Goal: Task Accomplishment & Management: Complete application form

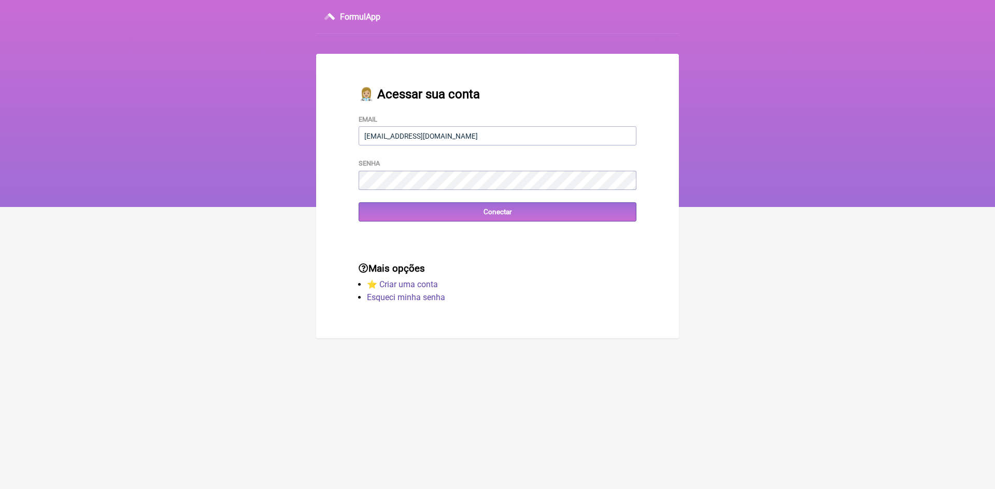
type input "[EMAIL_ADDRESS][DOMAIN_NAME]"
click at [400, 216] on input "Conectar" at bounding box center [497, 212] width 278 height 19
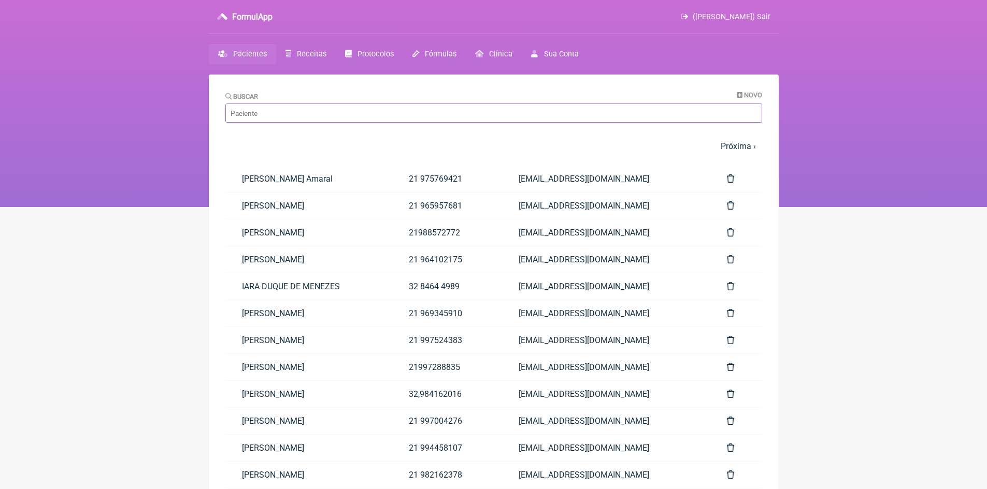
click at [371, 113] on input "Buscar" at bounding box center [493, 113] width 537 height 19
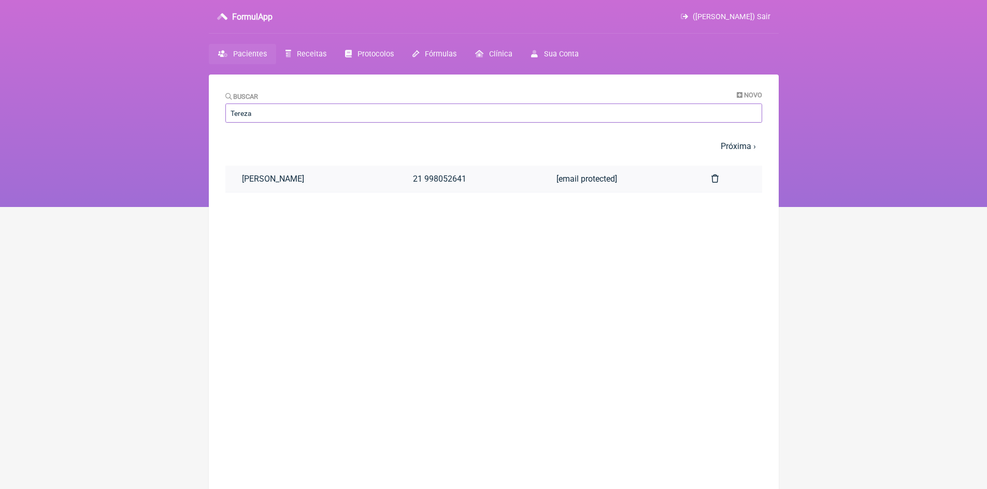
type input "Tereza"
click at [305, 179] on link "TEREZA CRISTINA XAVIER BELLO" at bounding box center [310, 179] width 171 height 26
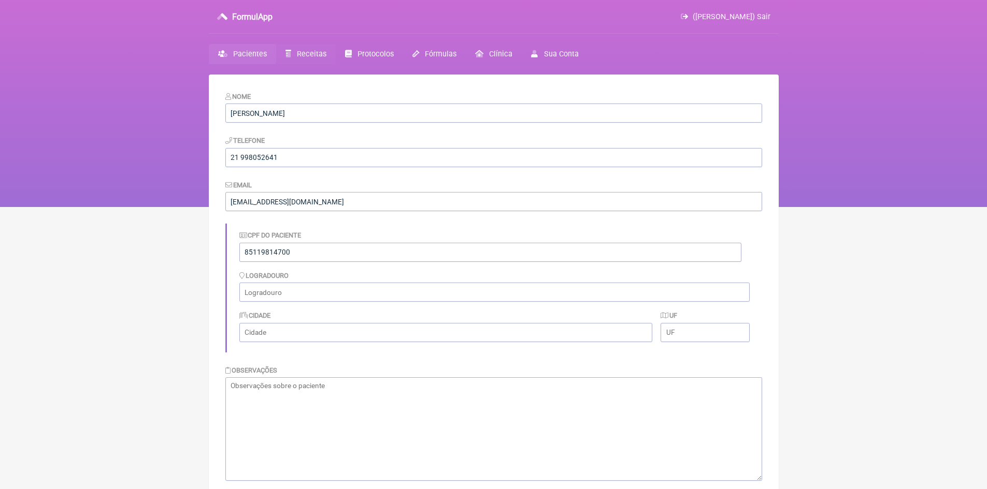
click at [312, 49] on link "Receitas" at bounding box center [306, 54] width 60 height 20
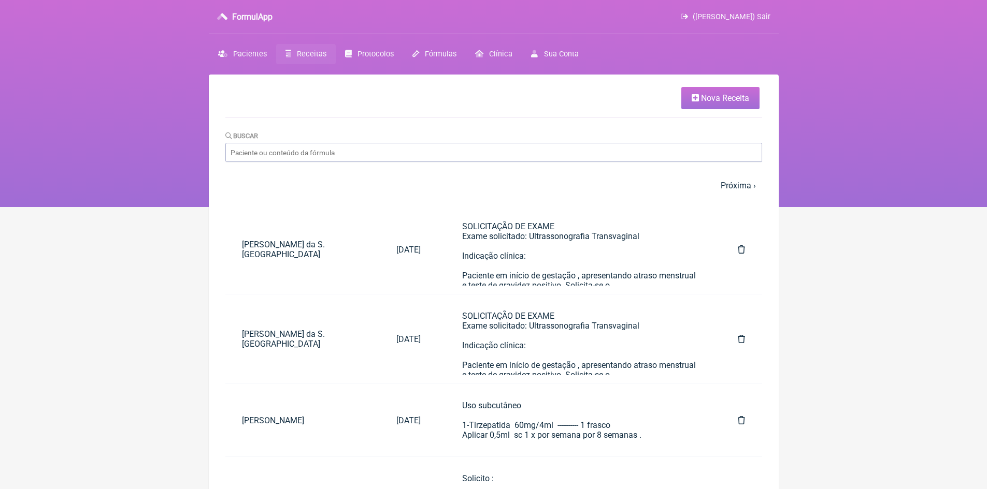
click at [737, 98] on span "Nova Receita" at bounding box center [725, 98] width 48 height 10
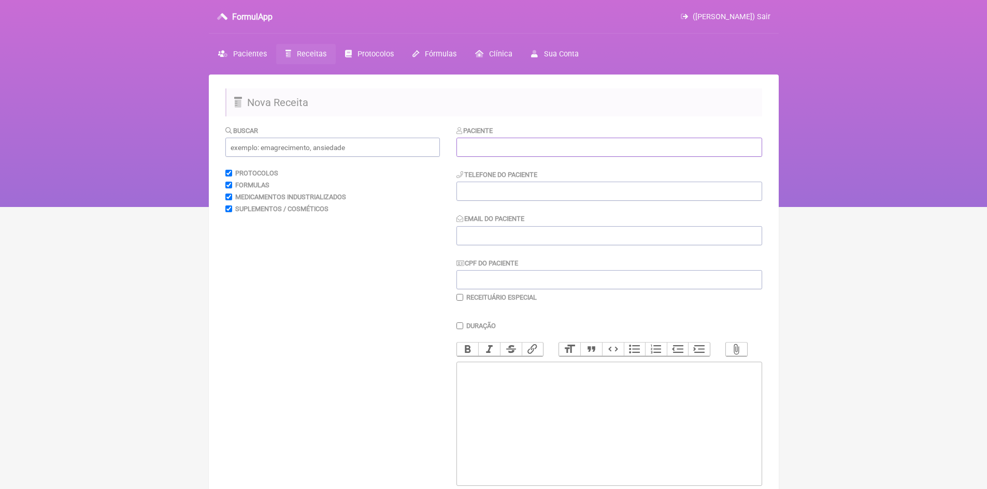
drag, startPoint x: 518, startPoint y: 149, endPoint x: 525, endPoint y: 145, distance: 7.5
click at [519, 147] on input "text" at bounding box center [609, 147] width 306 height 19
type input "Lubia Leiko Mansur"
click at [502, 191] on input "tel" at bounding box center [609, 191] width 306 height 19
type input "xxxxxxxxxxx"
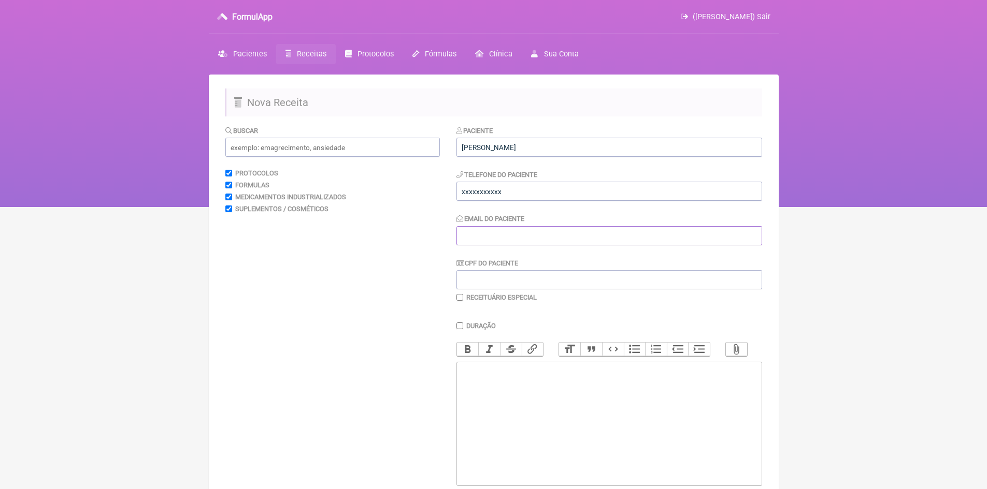
click at [489, 237] on input "Email do Paciente" at bounding box center [609, 235] width 306 height 19
type input "[EMAIL_ADDRESS][DOMAIN_NAME]"
click at [496, 283] on input "CPF do Paciente" at bounding box center [609, 279] width 306 height 19
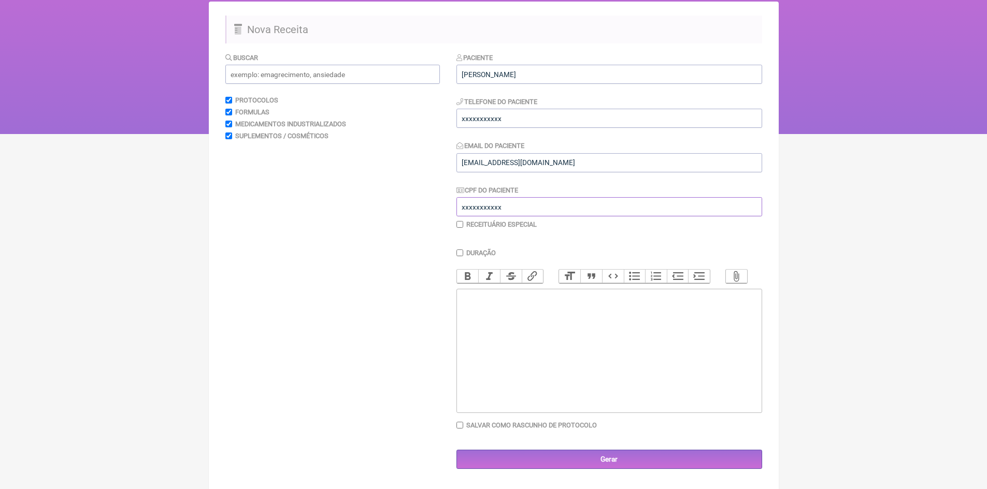
scroll to position [77, 0]
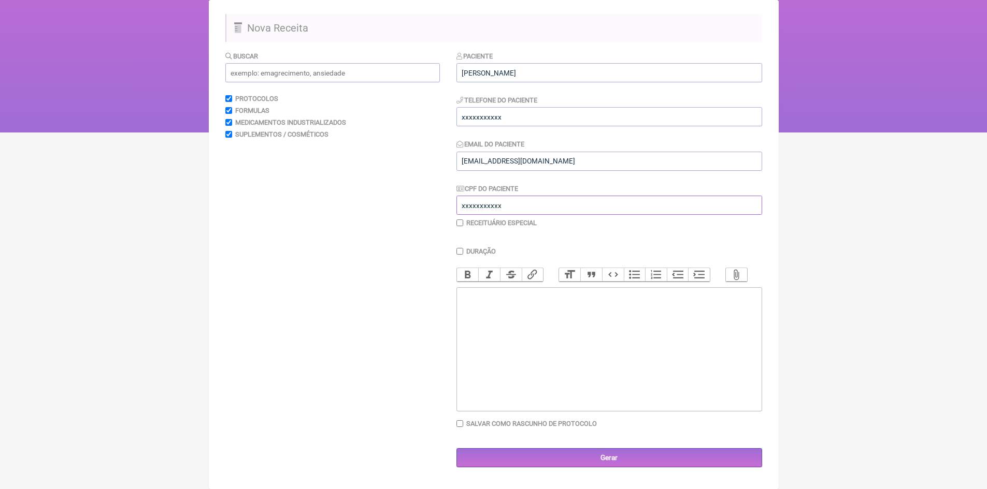
type input "xxxxxxxxxxx"
click at [511, 318] on trix-editor at bounding box center [609, 349] width 306 height 124
click at [468, 340] on div "Uso Tópico Manipular -eoifaetor" at bounding box center [609, 315] width 294 height 49
click at [472, 340] on div "Uso Tópico Manipular -Eoifaetor" at bounding box center [609, 315] width 294 height 49
click at [485, 340] on div "Uso Tópico Manipular -Epifaetor" at bounding box center [609, 315] width 294 height 49
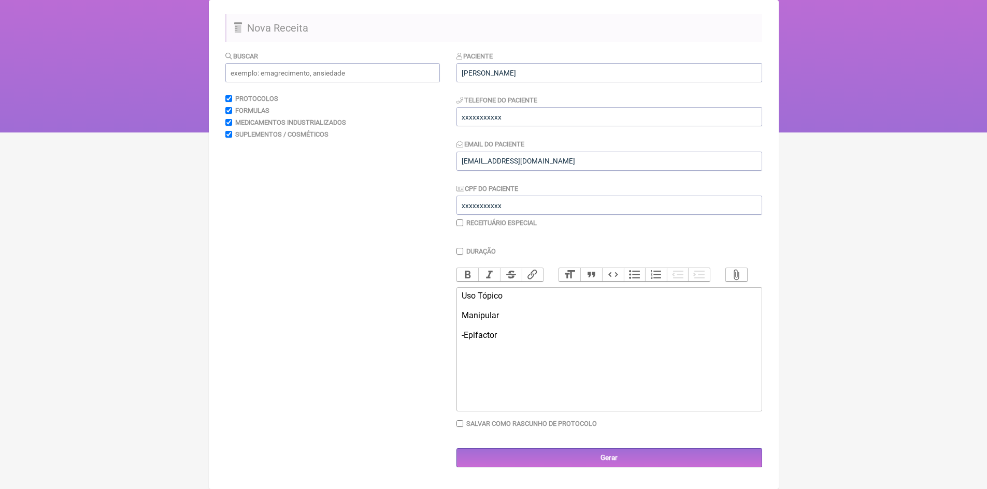
click at [510, 340] on div "Uso Tópico Manipular -Epifactor" at bounding box center [609, 315] width 294 height 49
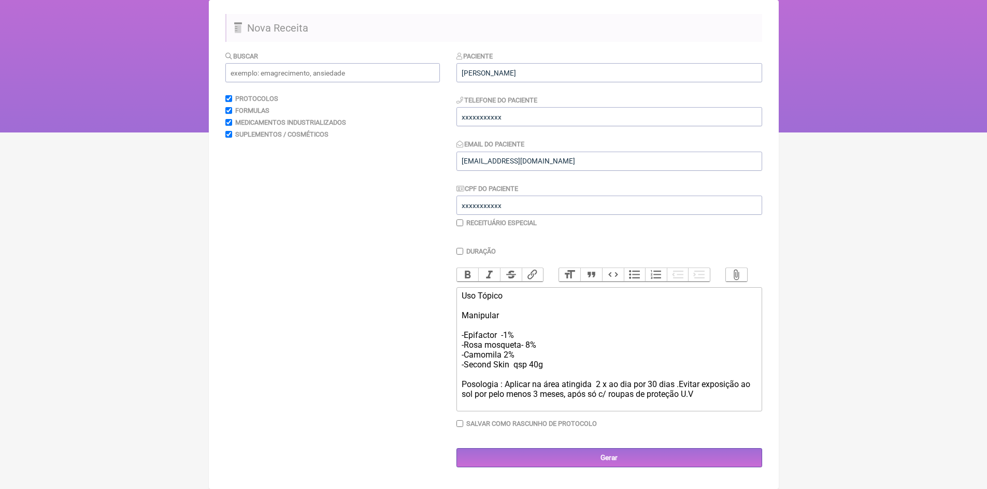
type trix-editor "<div>Uso Tópico<br><br>Manipular&nbsp;<br><br>-Epifactor&nbsp; -1%<br>-Rosa mos…"
click at [611, 465] on input "Gerar" at bounding box center [609, 458] width 306 height 19
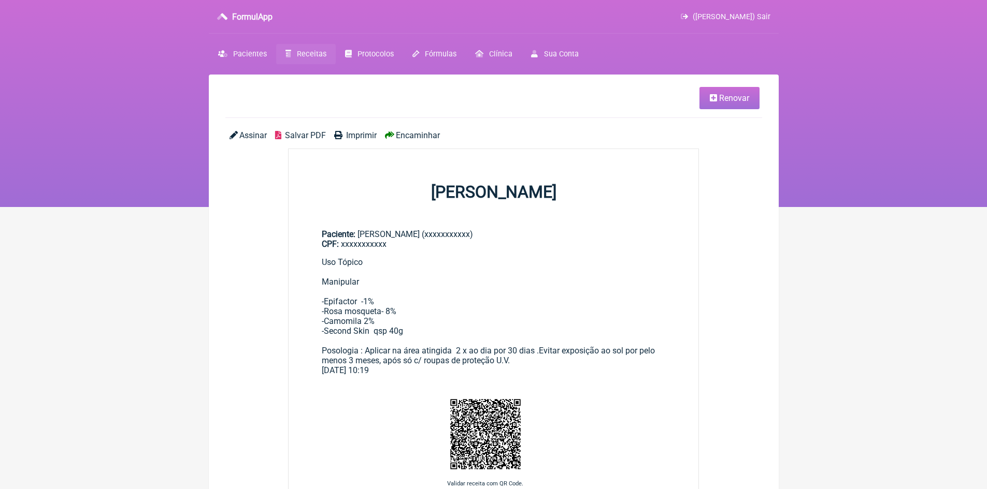
click at [360, 137] on span "Imprimir" at bounding box center [361, 136] width 31 height 10
click at [768, 15] on span "(VINICIUS VIEIRA PASCHOAL) Sair" at bounding box center [732, 16] width 78 height 9
